Goal: Information Seeking & Learning: Understand process/instructions

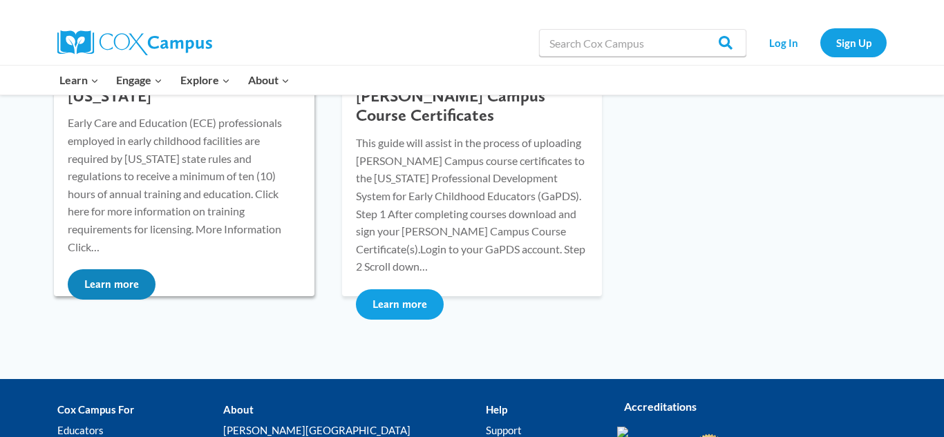
scroll to position [276, 0]
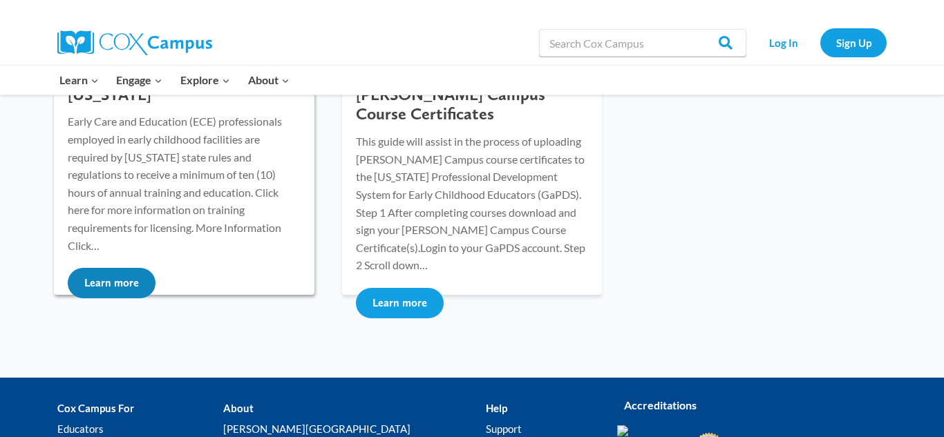
click at [238, 216] on p "Early Care and Education (ECE) professionals employed in early childhood facili…" at bounding box center [184, 184] width 233 height 142
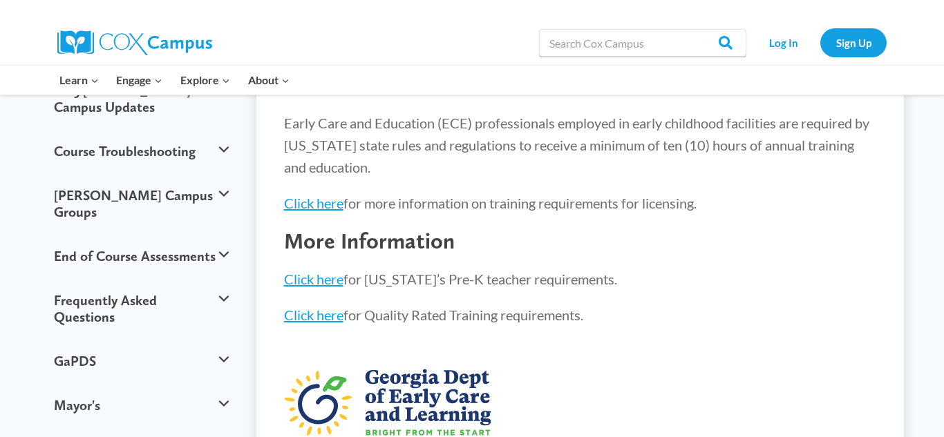
scroll to position [164, 0]
click at [224, 340] on button "GaPDS" at bounding box center [141, 362] width 189 height 44
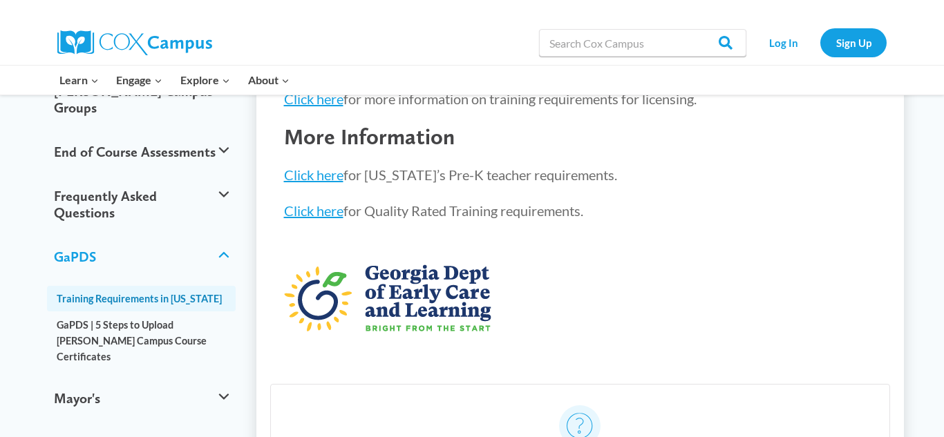
scroll to position [270, 0]
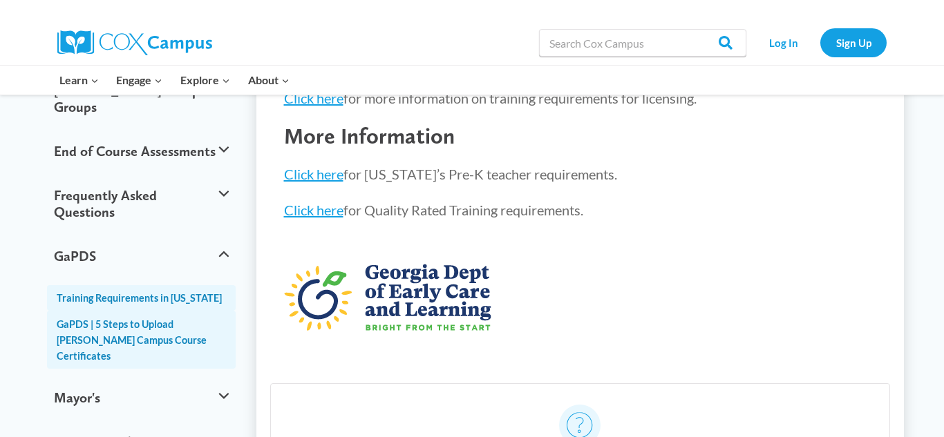
click at [180, 311] on link "GaPDS | 5 Steps to Upload [PERSON_NAME] Campus Course Certificates" at bounding box center [141, 340] width 189 height 58
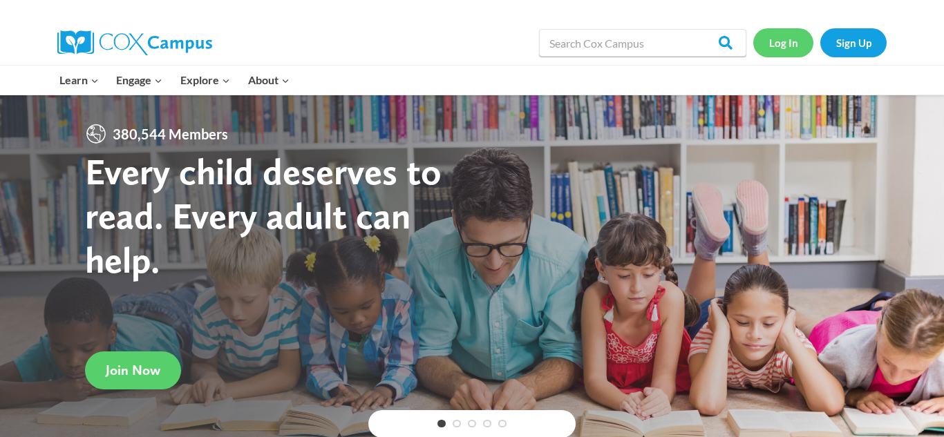
click at [770, 48] on link "Log In" at bounding box center [783, 42] width 60 height 28
click at [777, 52] on link "Log In" at bounding box center [783, 42] width 60 height 28
